Goal: Task Accomplishment & Management: Manage account settings

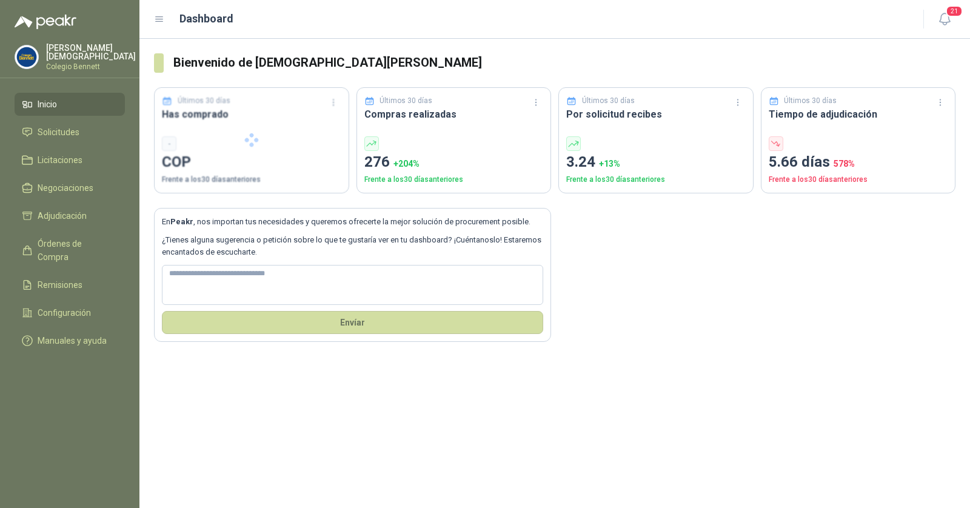
click at [77, 63] on p "Colegio Bennett" at bounding box center [91, 66] width 90 height 7
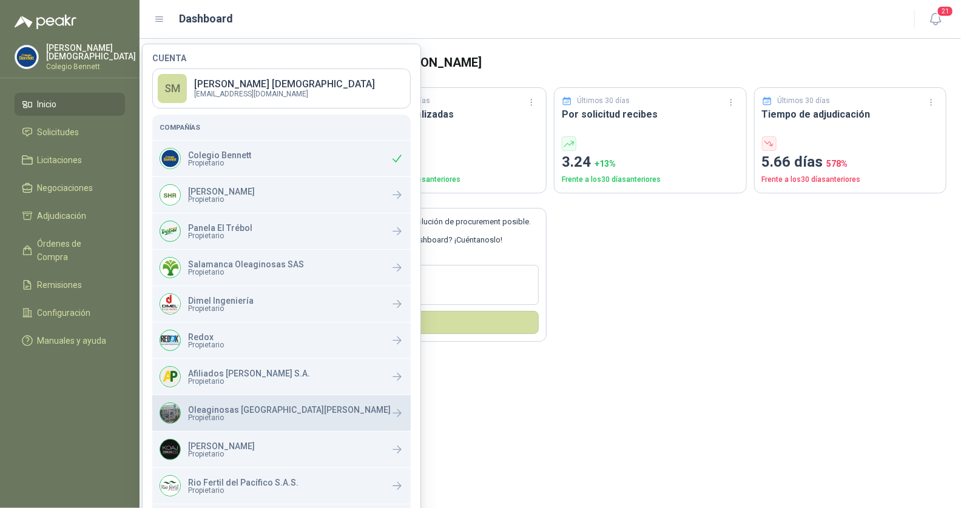
scroll to position [115, 0]
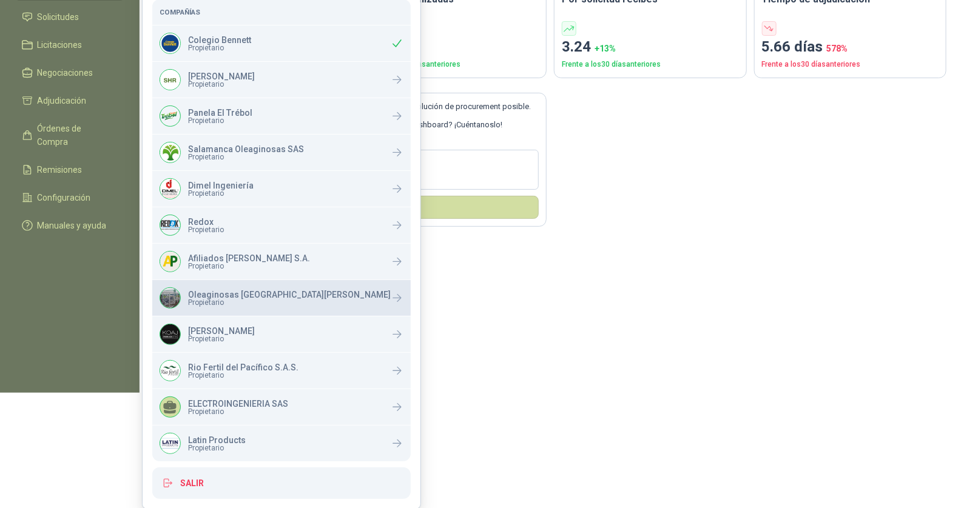
click at [209, 299] on span "Propietario" at bounding box center [289, 302] width 203 height 7
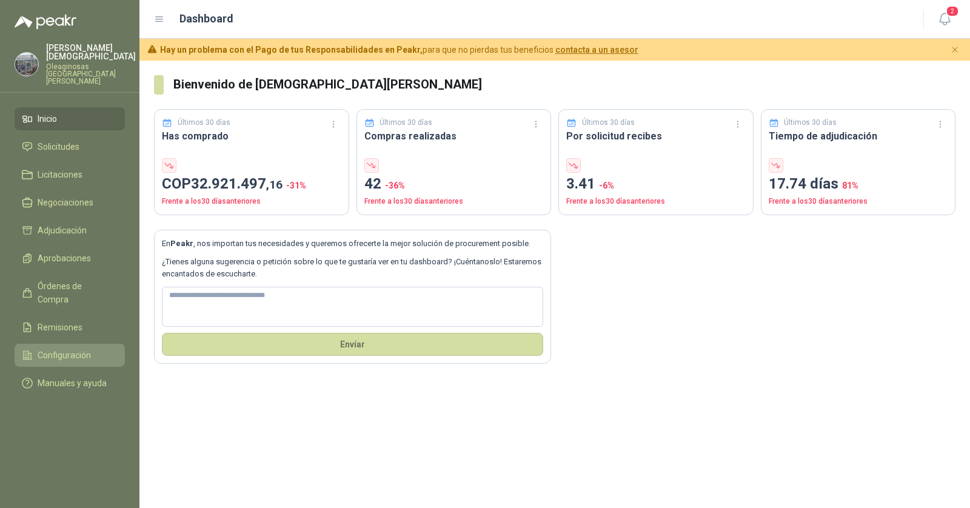
click at [70, 349] on span "Configuración" at bounding box center [64, 355] width 53 height 13
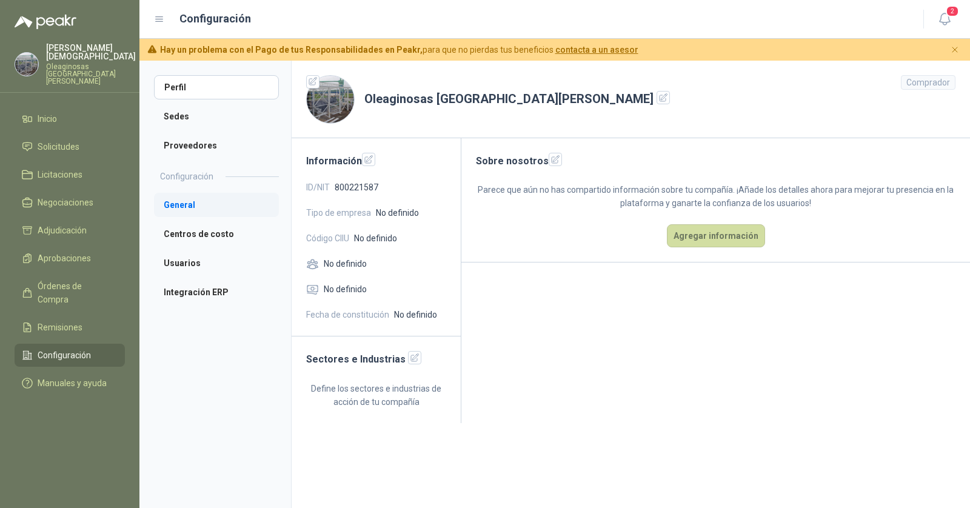
click at [199, 209] on li "General" at bounding box center [216, 205] width 125 height 24
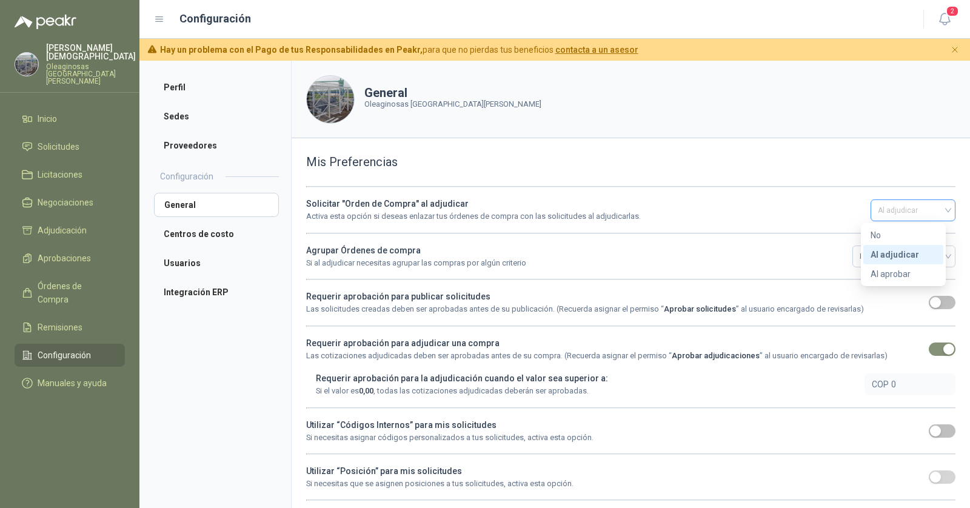
click at [891, 215] on span "Al adjudicar" at bounding box center [913, 210] width 70 height 18
click at [883, 272] on div "Al aprobar" at bounding box center [904, 273] width 66 height 13
click at [939, 18] on icon "button" at bounding box center [945, 19] width 15 height 15
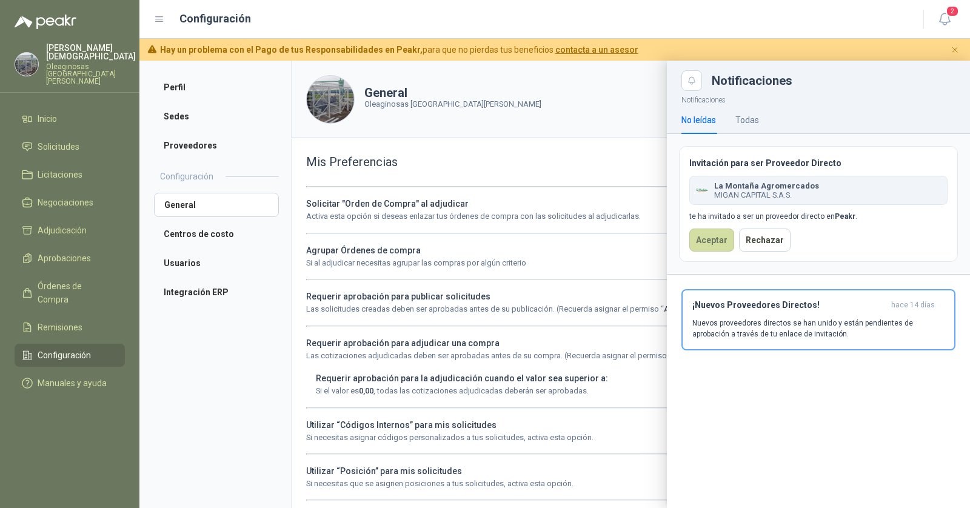
click at [47, 39] on menu "Simón Mosquera Oleaginosas San Fernando Inicio Solicitudes Licitaciones Negocia…" at bounding box center [70, 254] width 140 height 508
click at [57, 47] on p "Simón Mosquera" at bounding box center [91, 52] width 90 height 17
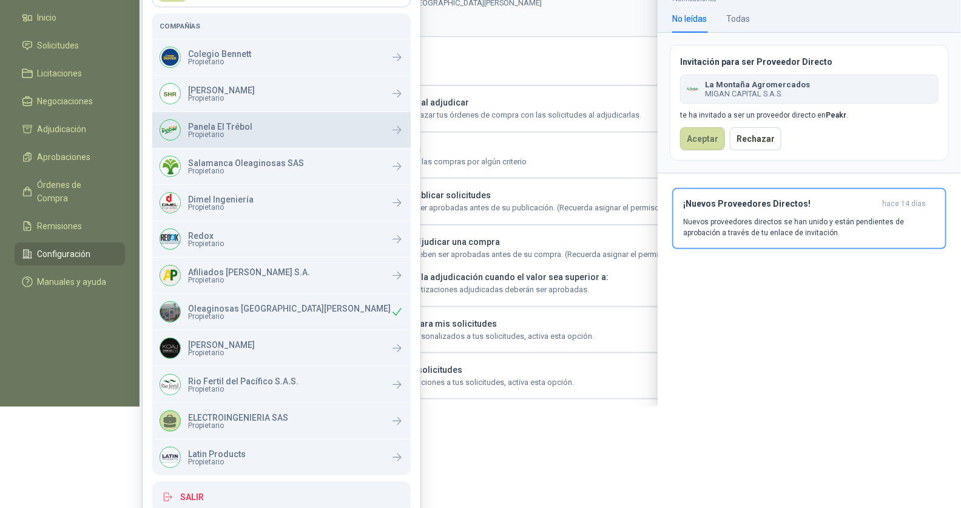
scroll to position [115, 0]
